Goal: Check status: Check status

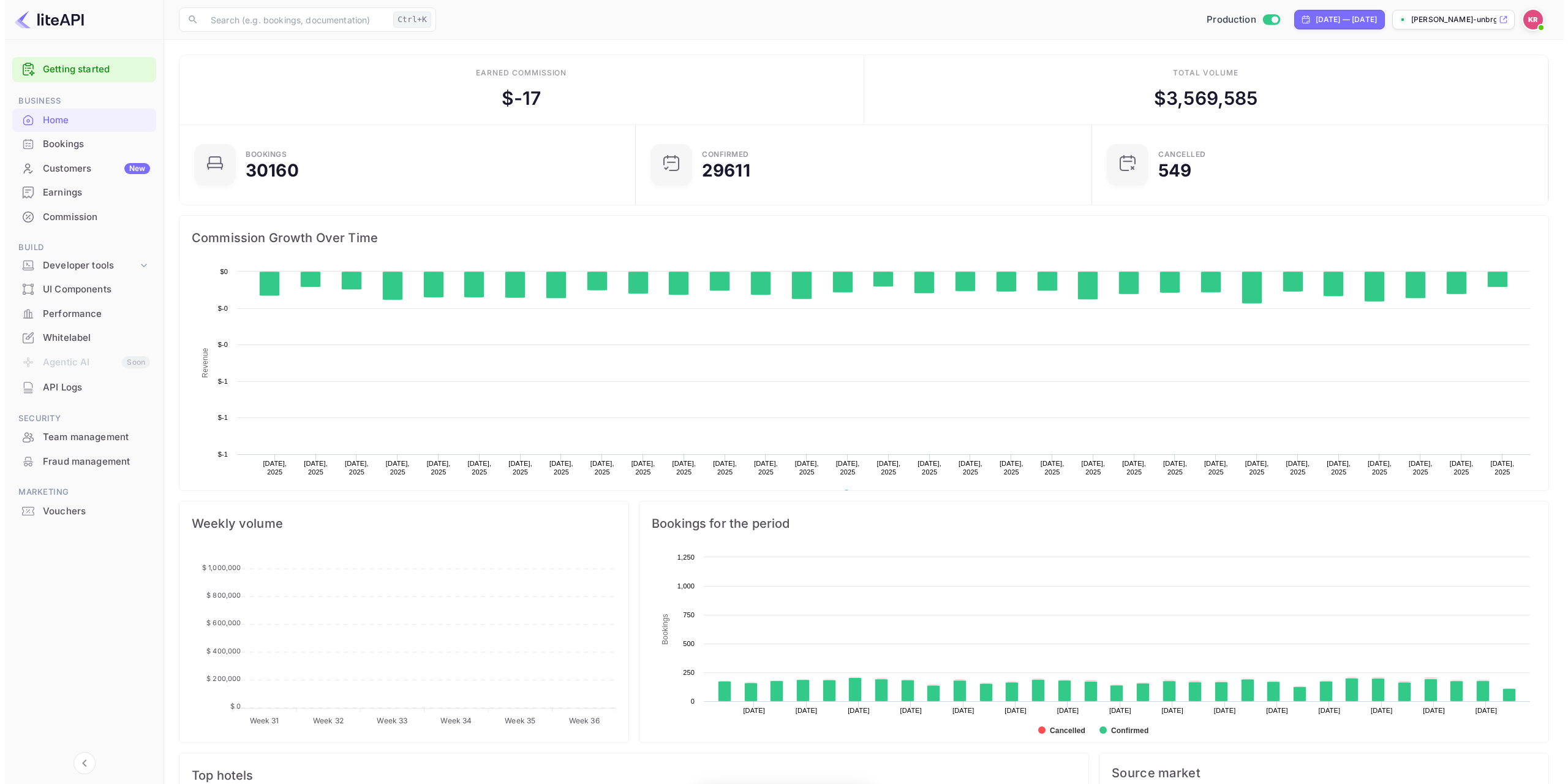
scroll to position [190, 440]
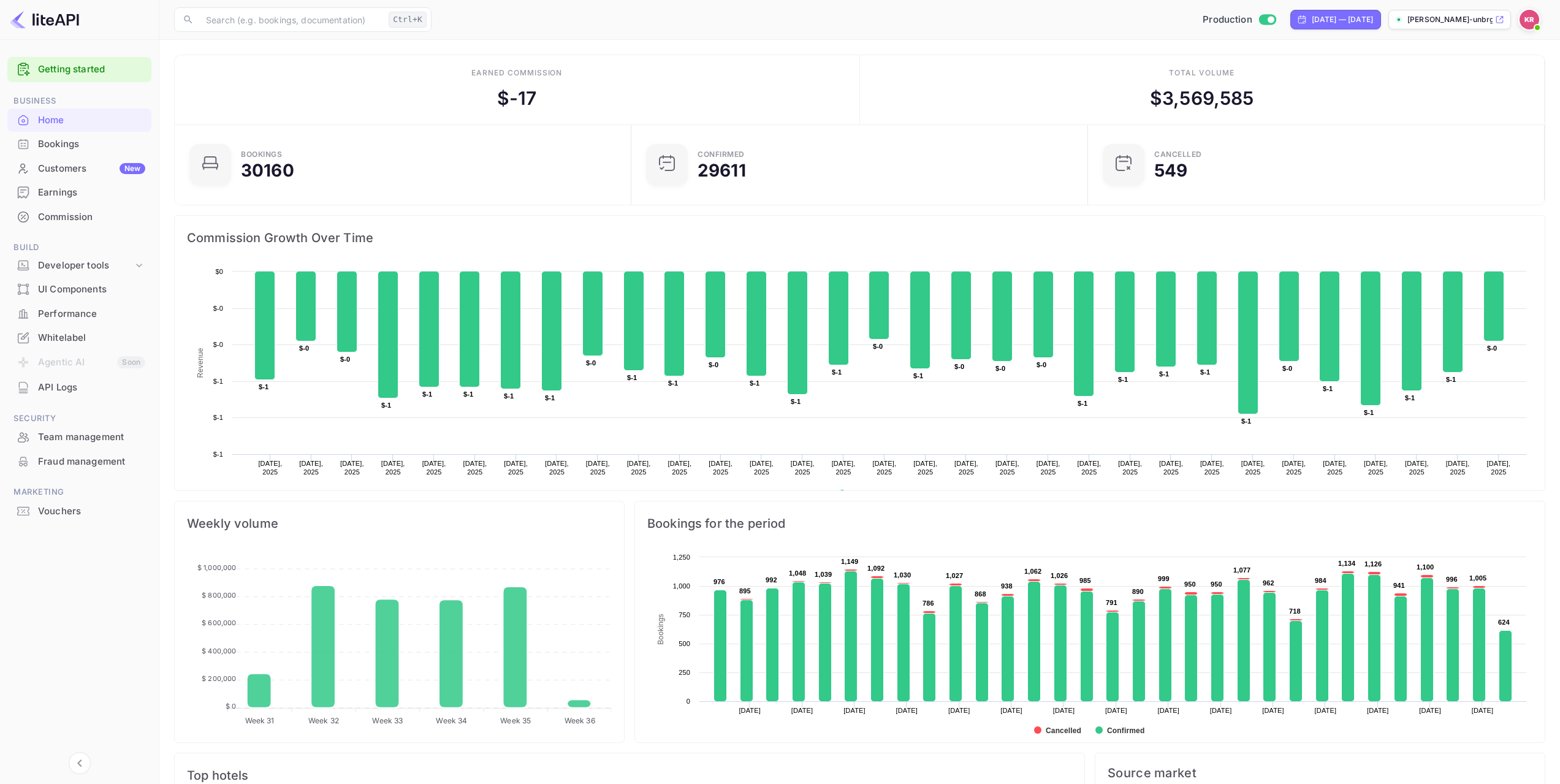
click at [76, 135] on div "Bookings" at bounding box center [79, 144] width 144 height 24
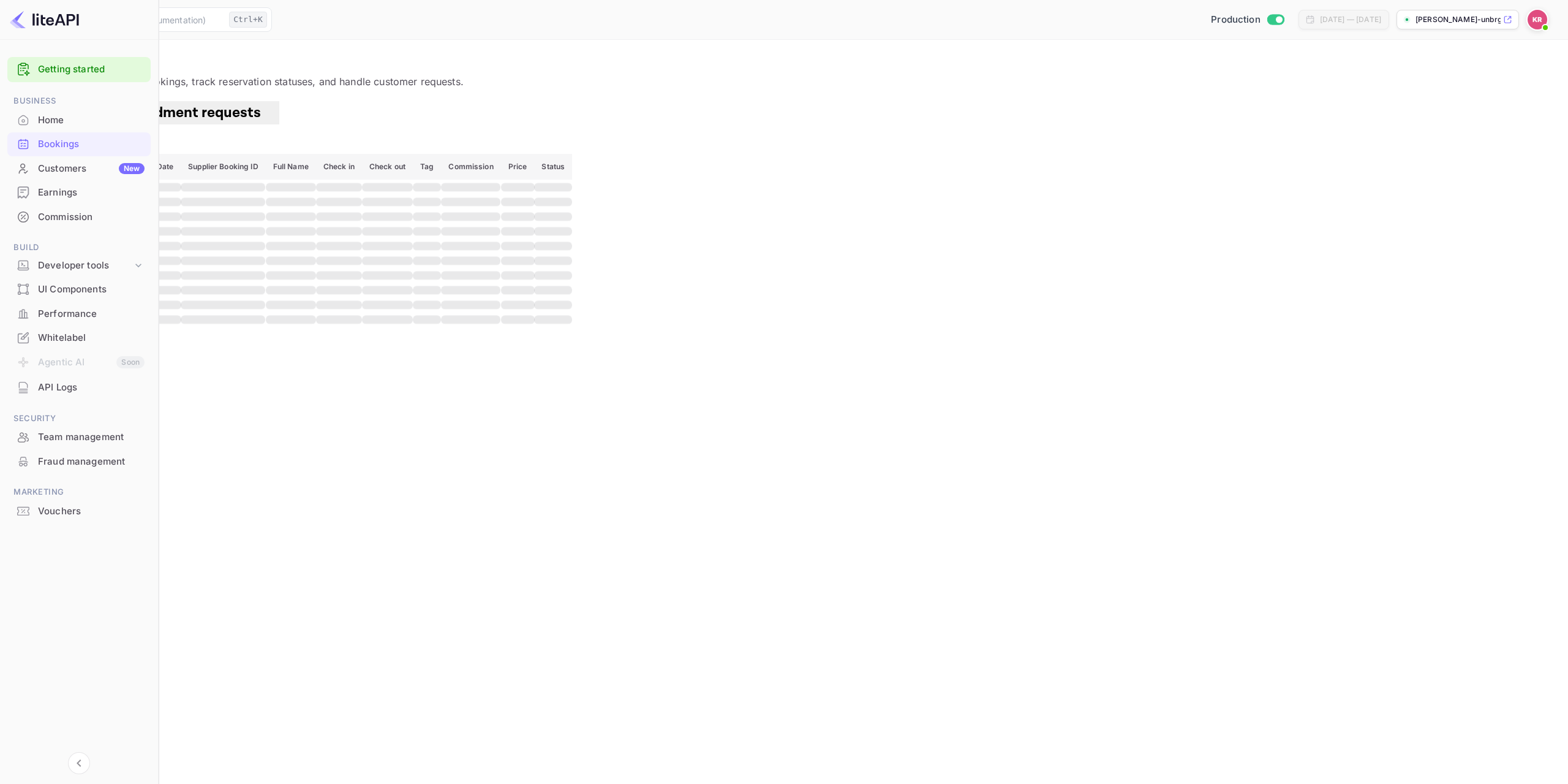
click at [84, 166] on div "Customers New" at bounding box center [91, 169] width 106 height 14
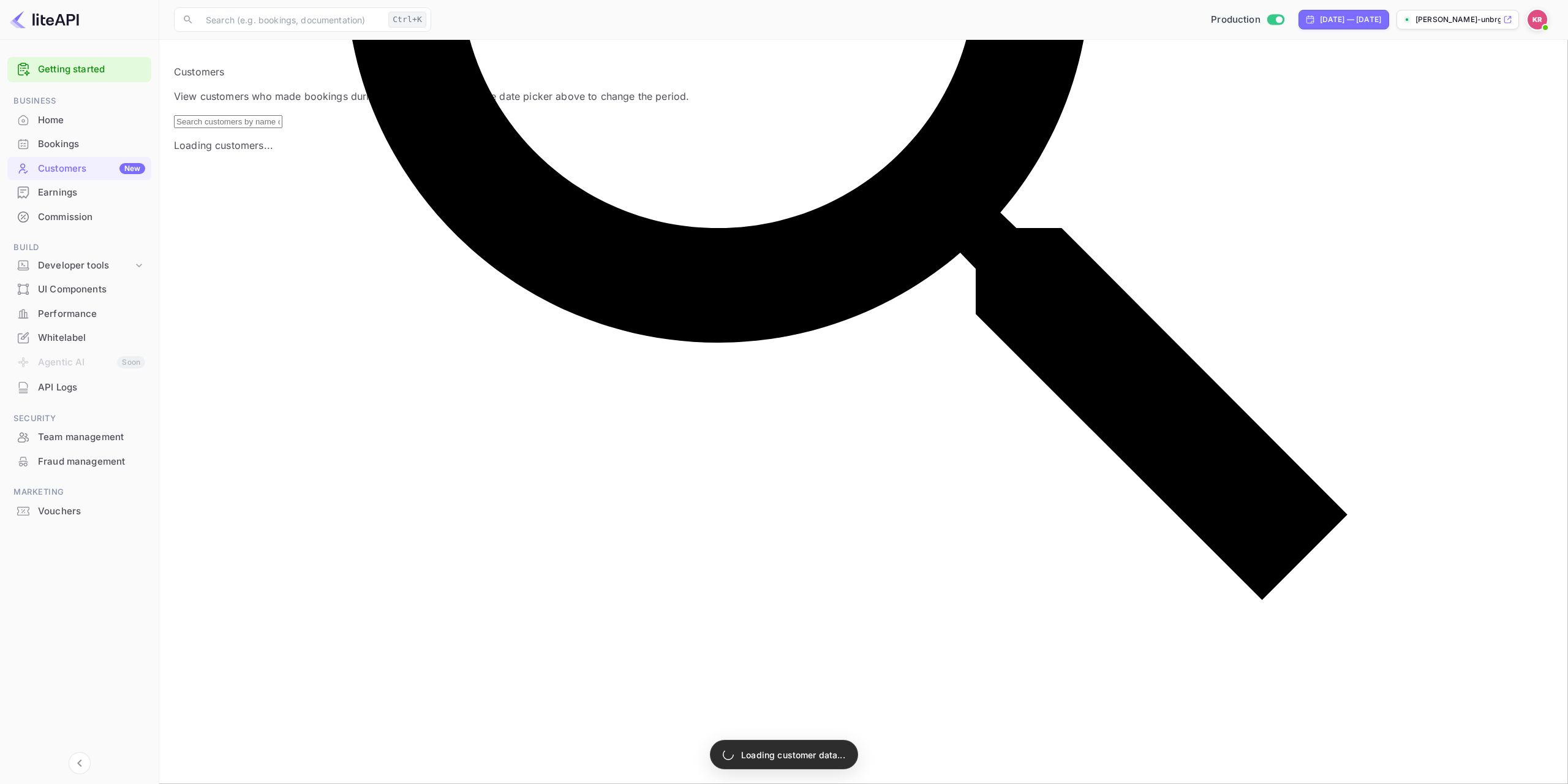
click at [85, 148] on div "Bookings" at bounding box center [92, 145] width 107 height 14
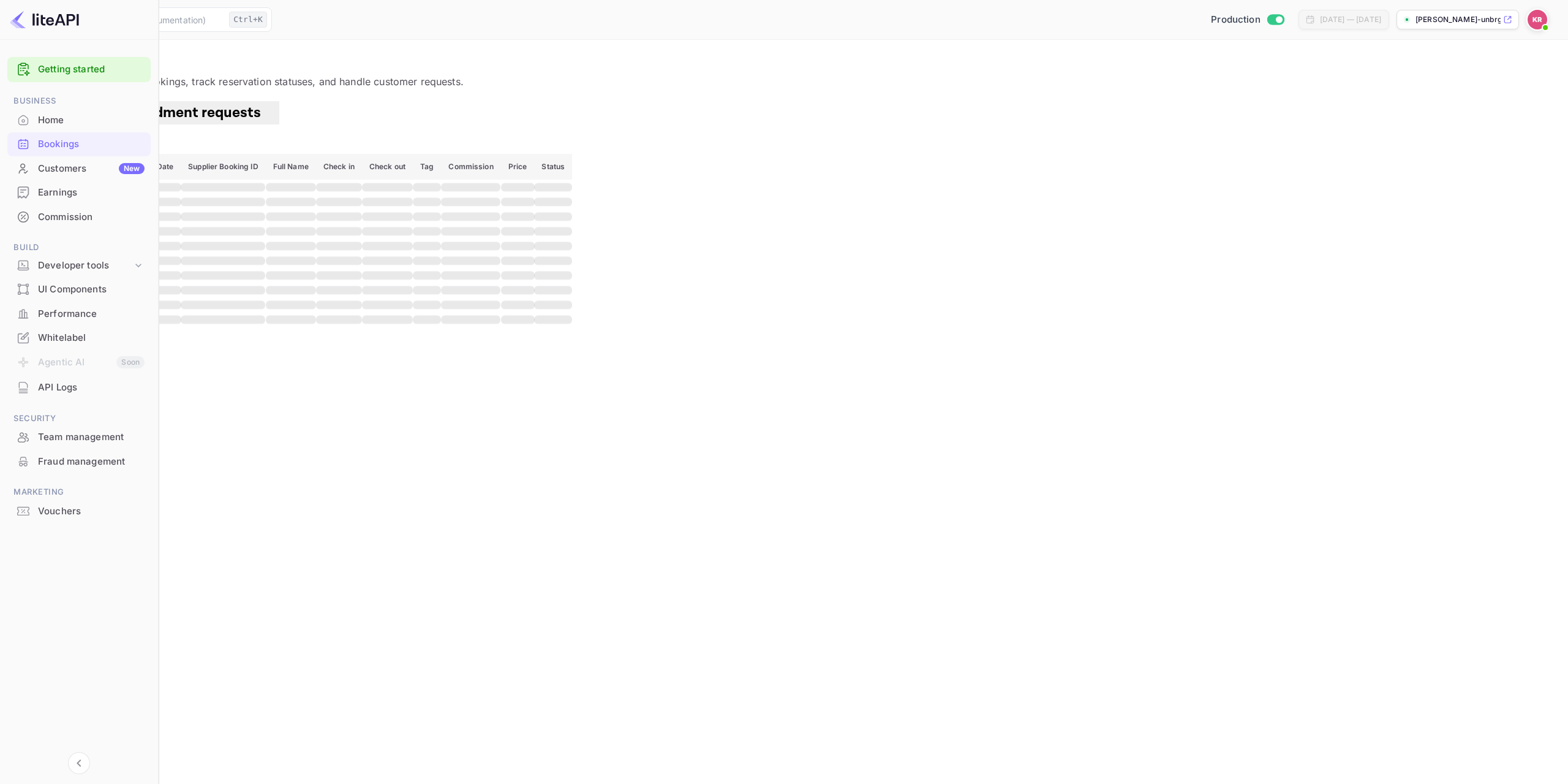
click at [87, 122] on span "Bookings" at bounding box center [56, 113] width 62 height 19
click at [60, 138] on button "Filter" at bounding box center [37, 144] width 45 height 19
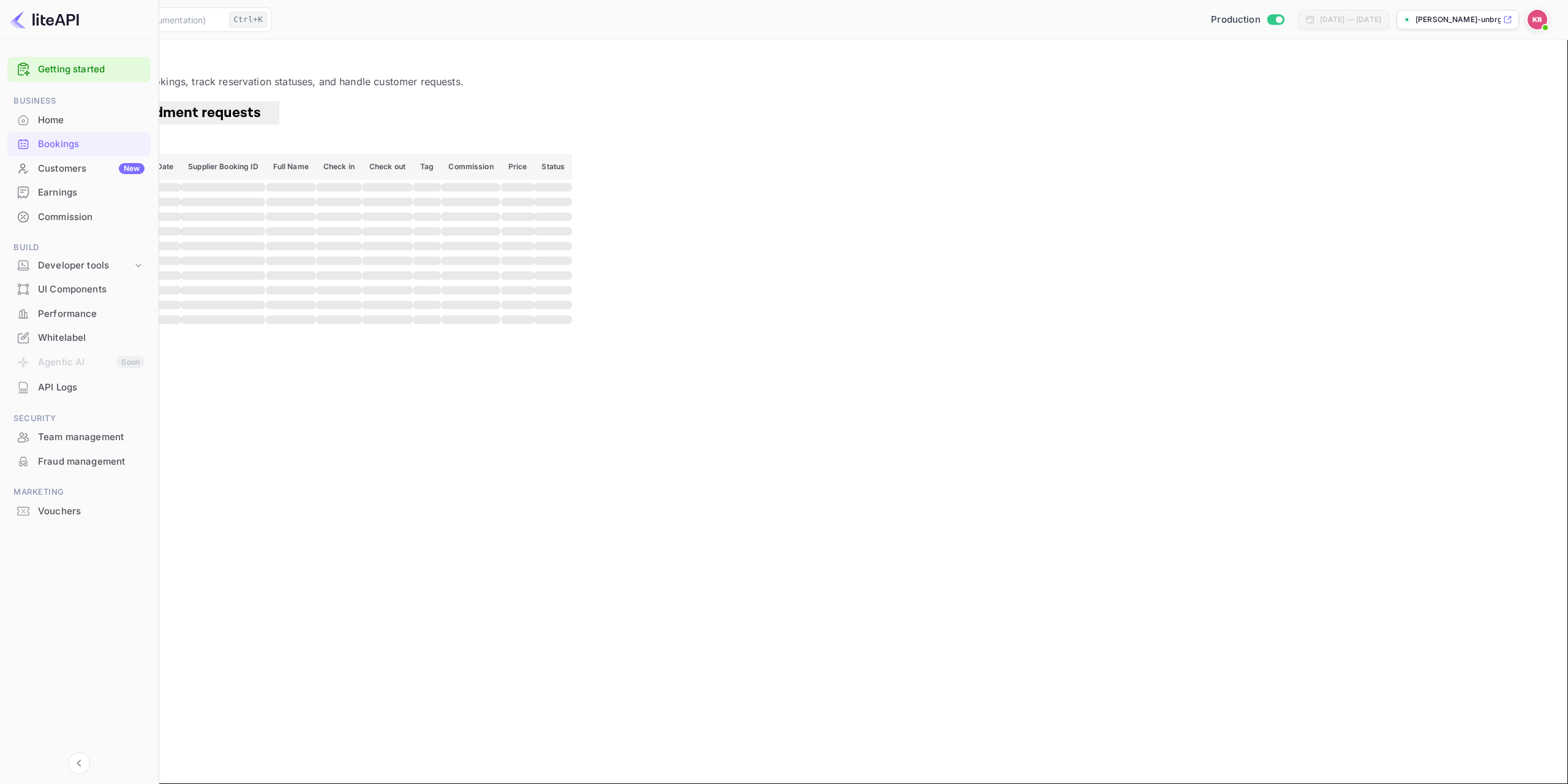
paste input "Agv2Z33WW"
type input "Agv2Z33WW"
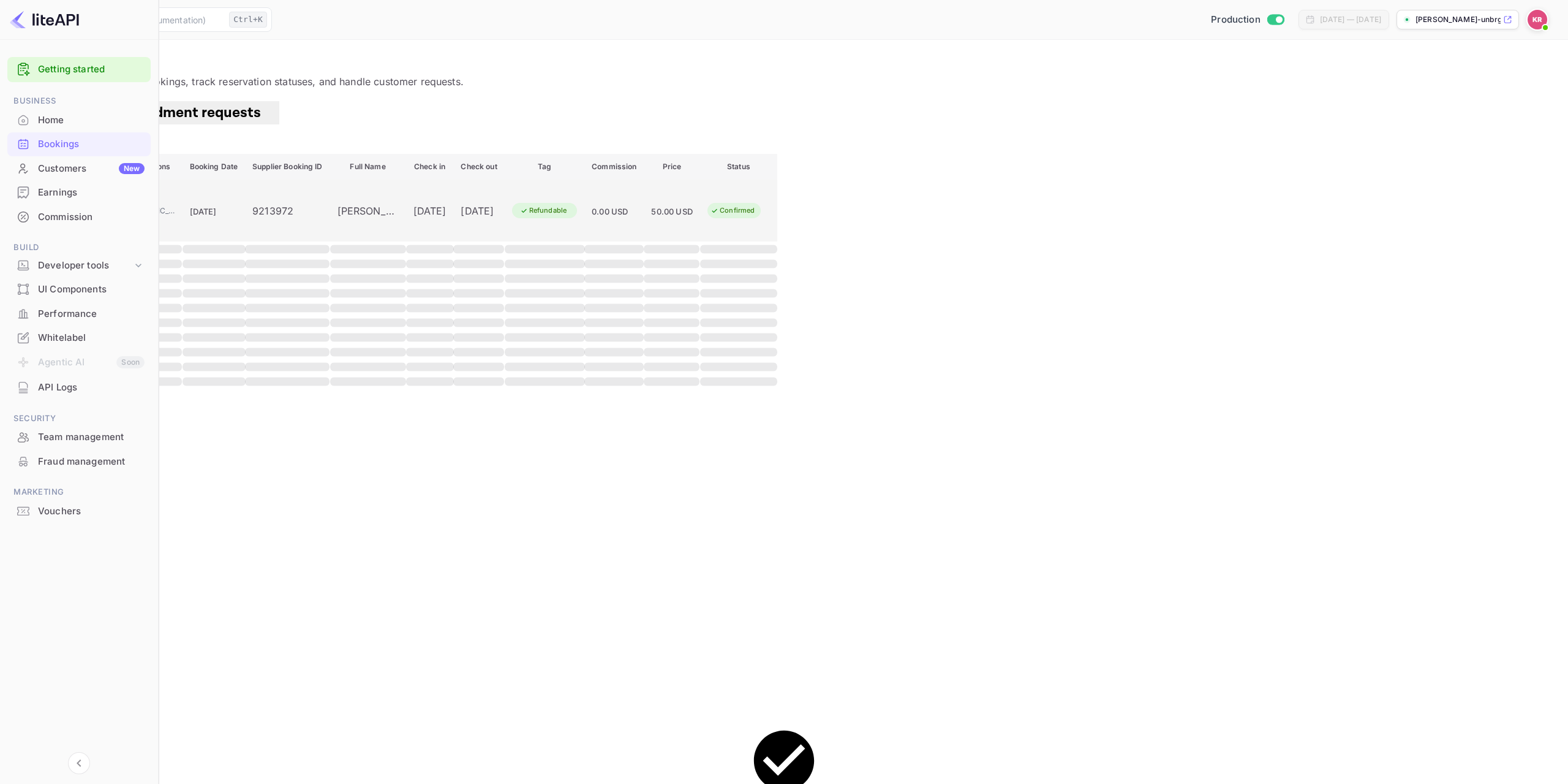
click at [176, 213] on span "[GEOGRAPHIC_DATA]" at bounding box center [144, 211] width 61 height 11
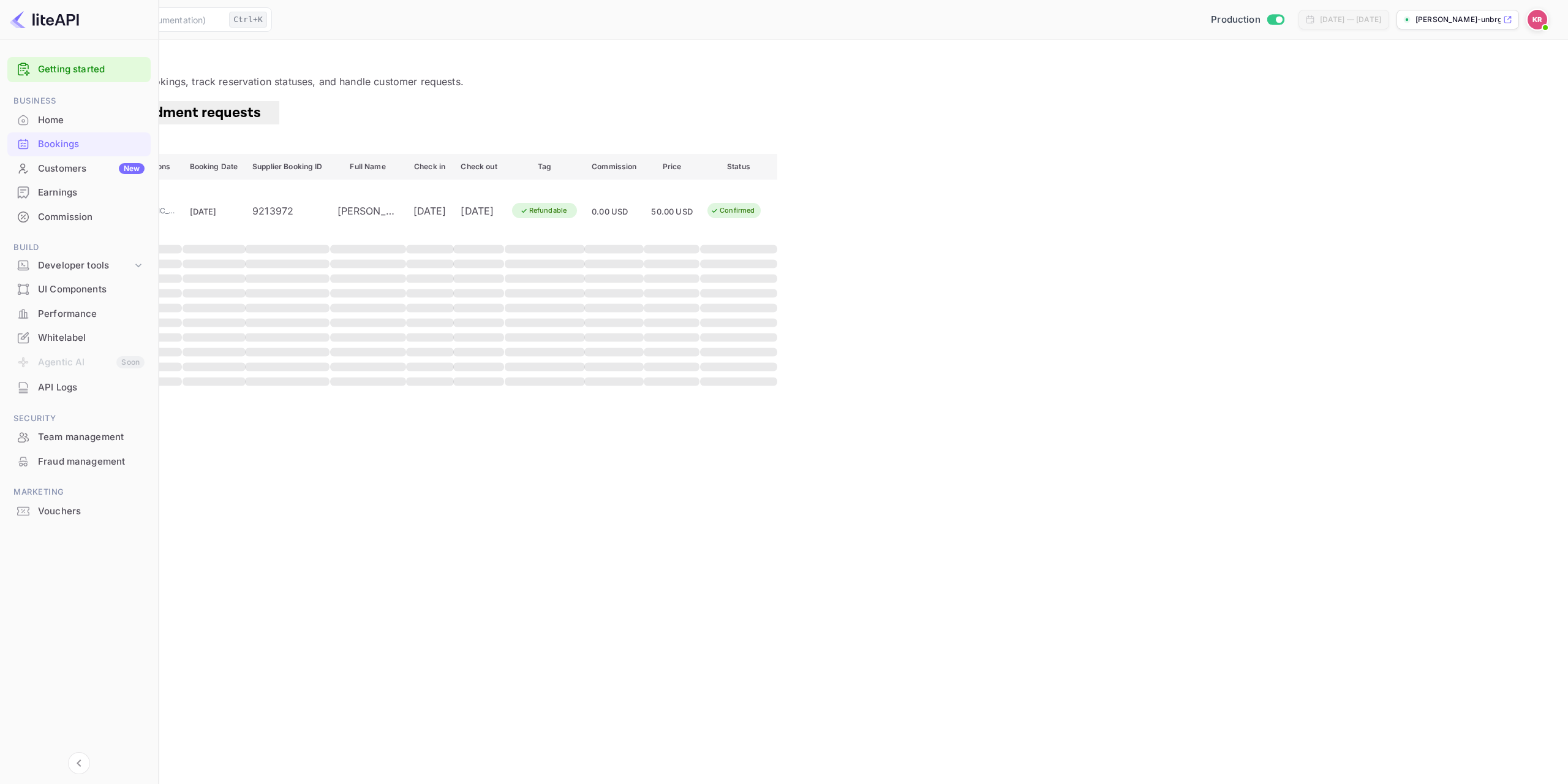
scroll to position [123, 0]
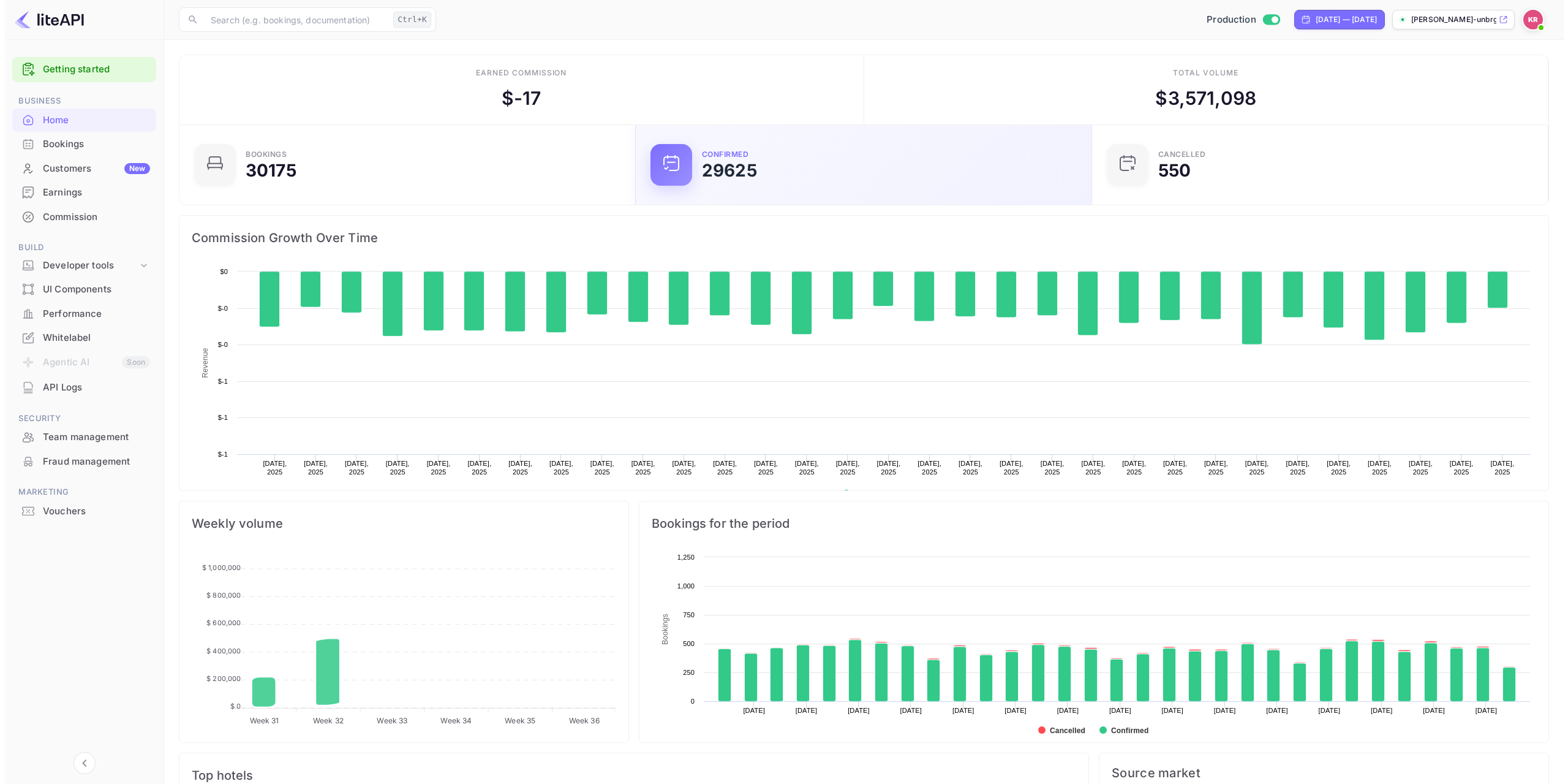
scroll to position [190, 440]
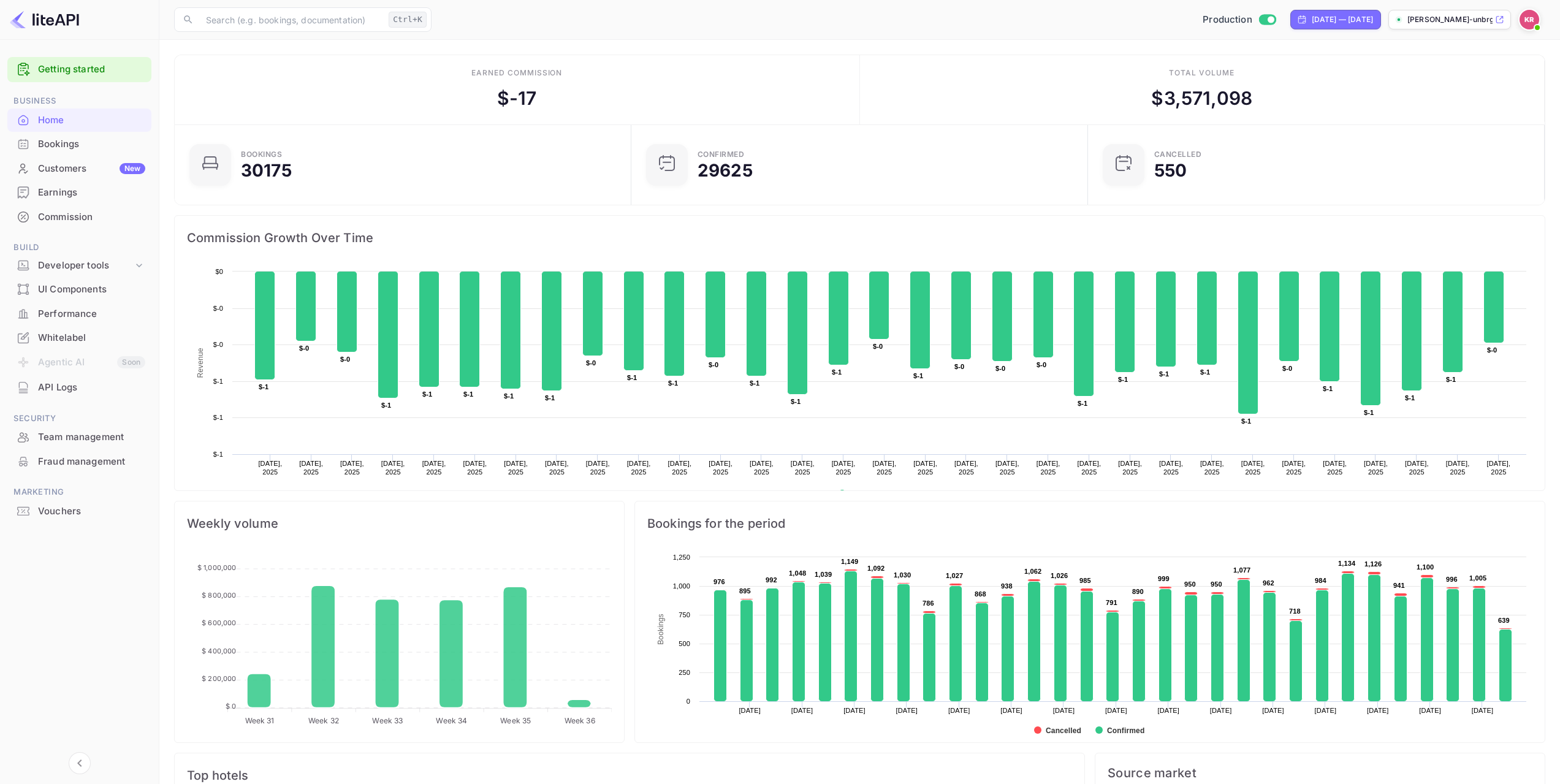
click at [103, 143] on div "Bookings" at bounding box center [92, 145] width 107 height 14
